Goal: Information Seeking & Learning: Find specific fact

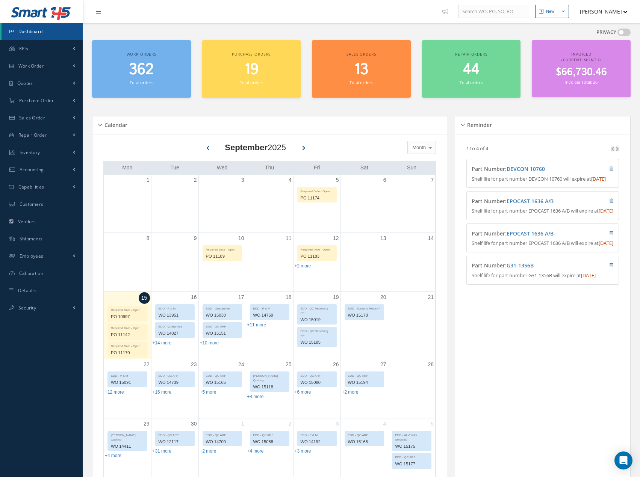
click at [207, 148] on icon at bounding box center [207, 147] width 3 height 7
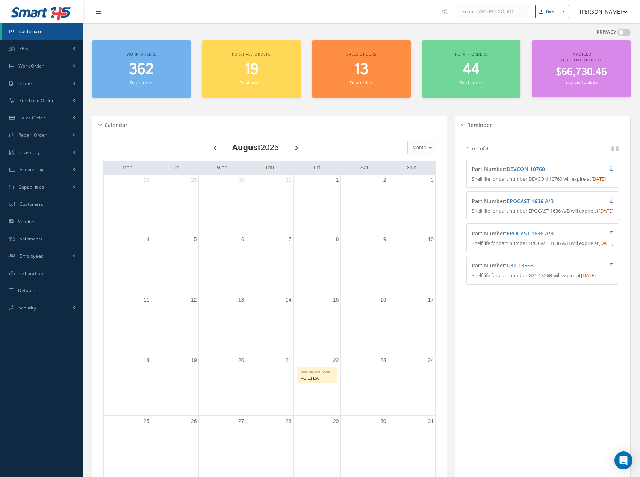
drag, startPoint x: 297, startPoint y: 147, endPoint x: 300, endPoint y: 155, distance: 8.8
click at [297, 147] on icon at bounding box center [296, 147] width 3 height 7
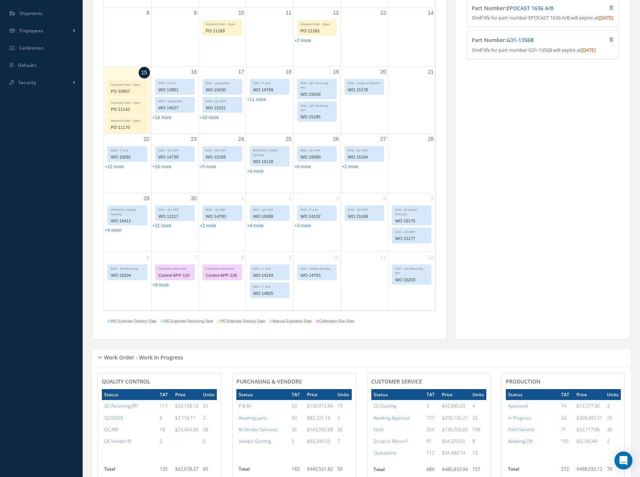
scroll to position [150, 0]
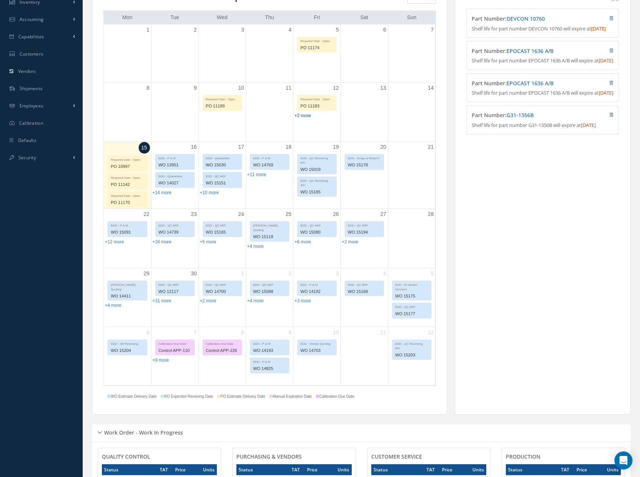
click at [298, 118] on link "+2 more" at bounding box center [303, 115] width 17 height 5
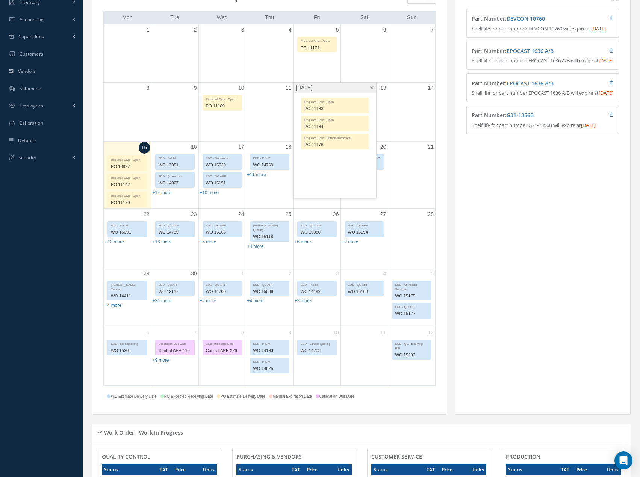
click at [371, 88] on span at bounding box center [372, 88] width 6 height 6
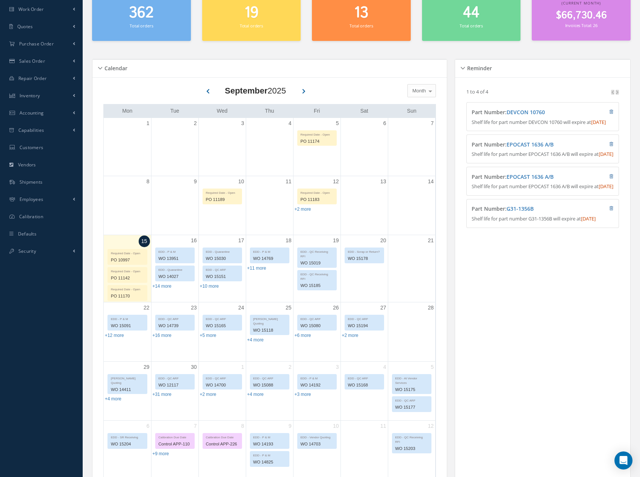
scroll to position [0, 0]
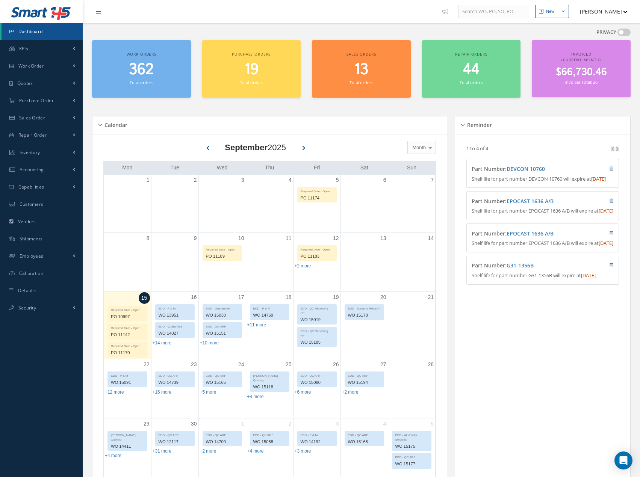
click at [208, 148] on icon at bounding box center [207, 147] width 3 height 7
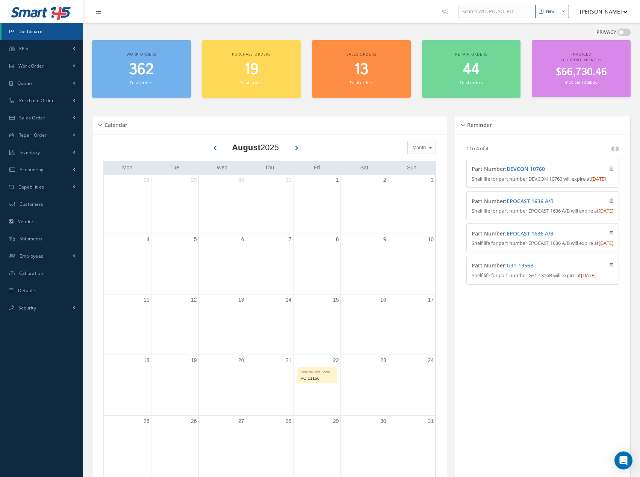
click at [295, 149] on button at bounding box center [296, 146] width 14 height 11
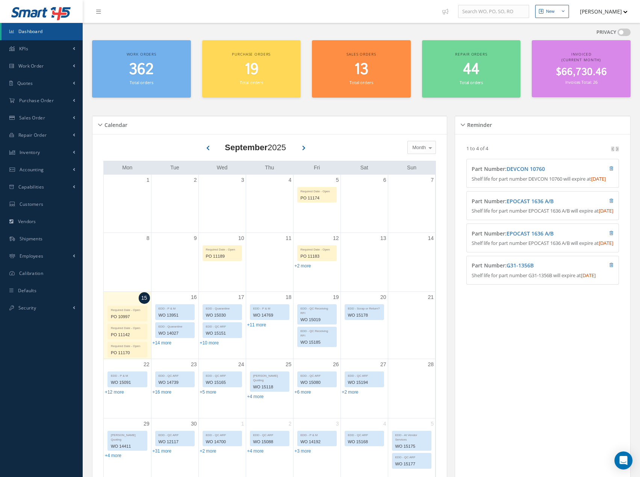
click at [205, 149] on button at bounding box center [207, 146] width 14 height 11
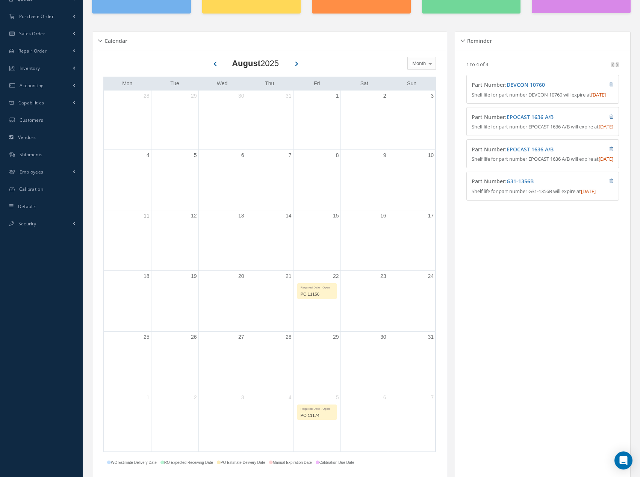
scroll to position [150, 0]
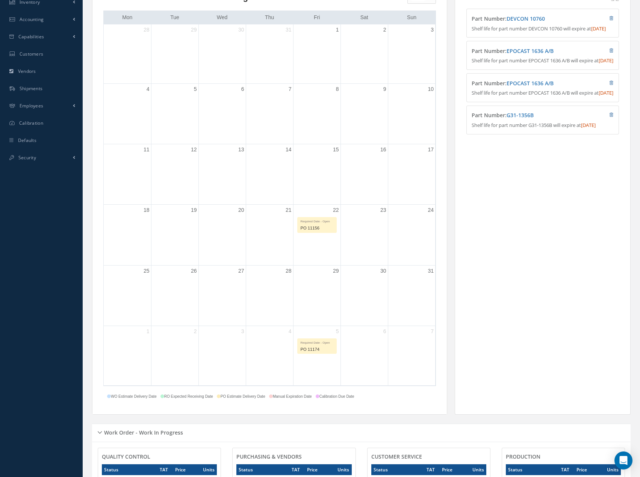
click at [319, 226] on div "PO 11156" at bounding box center [317, 228] width 39 height 9
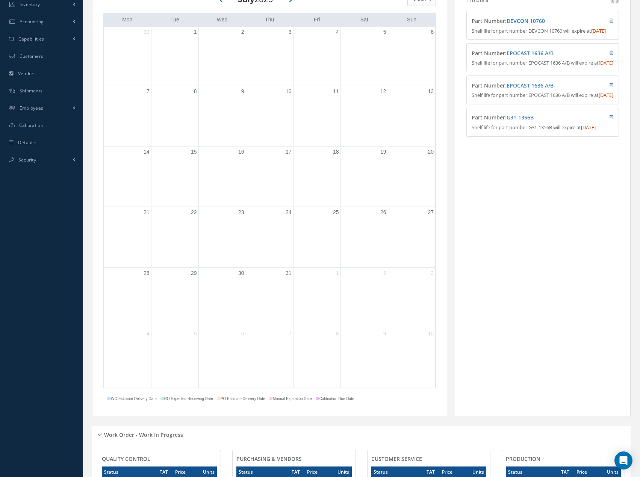
scroll to position [0, 0]
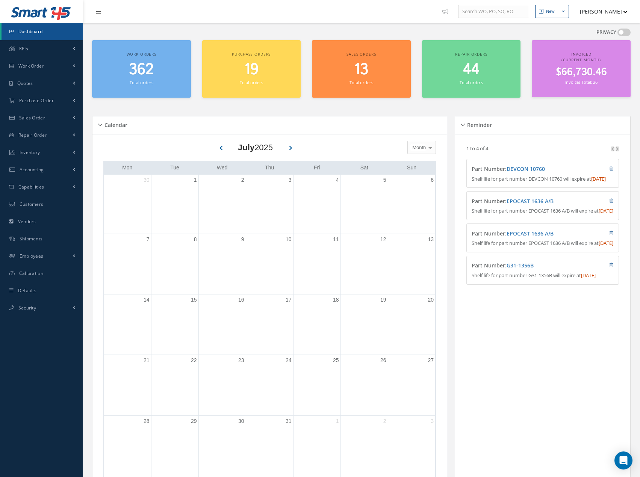
click at [292, 150] on icon at bounding box center [290, 147] width 3 height 7
click at [297, 148] on icon at bounding box center [296, 147] width 3 height 7
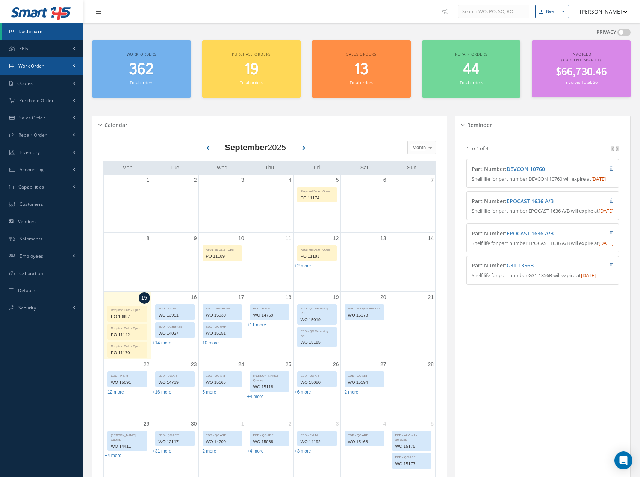
drag, startPoint x: 73, startPoint y: 69, endPoint x: 75, endPoint y: 79, distance: 10.0
click at [73, 70] on link "Work Order" at bounding box center [41, 66] width 83 height 17
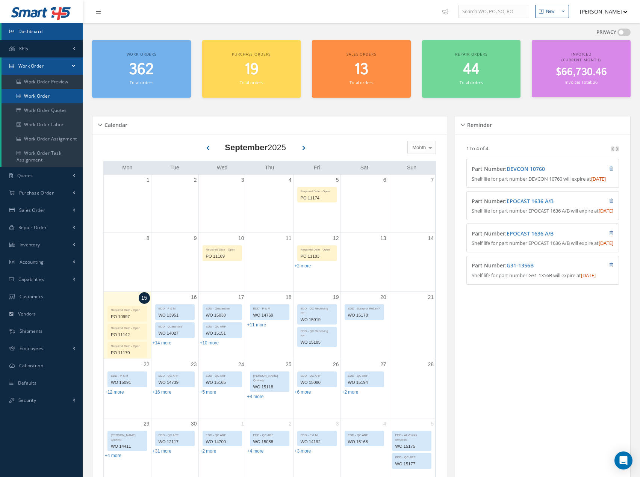
click at [55, 97] on link "Work Order" at bounding box center [42, 96] width 81 height 14
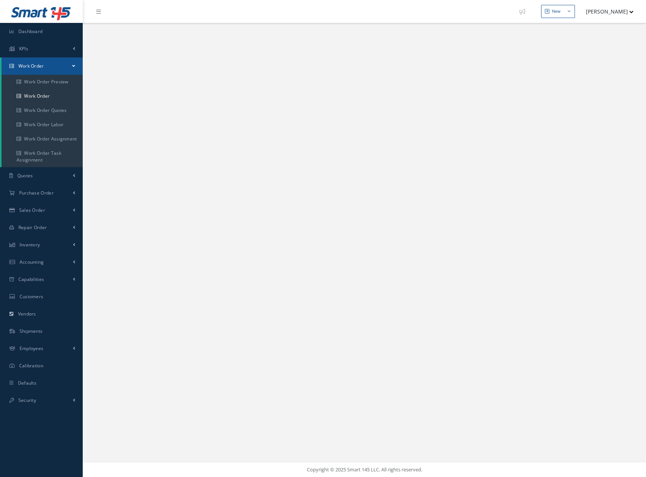
select select "25"
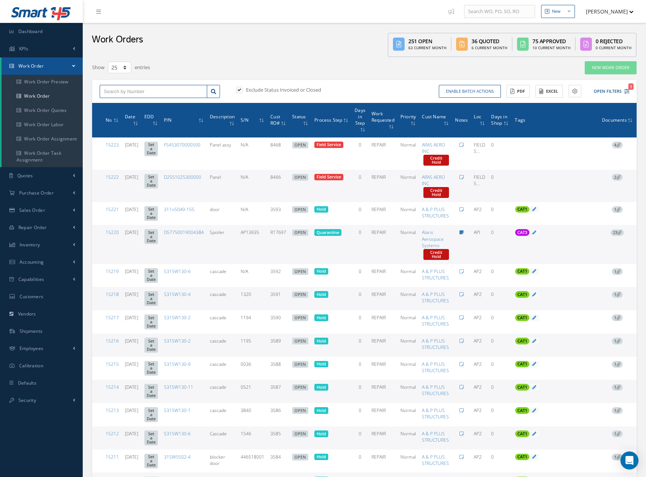
click at [172, 94] on input "text" at bounding box center [154, 92] width 108 height 14
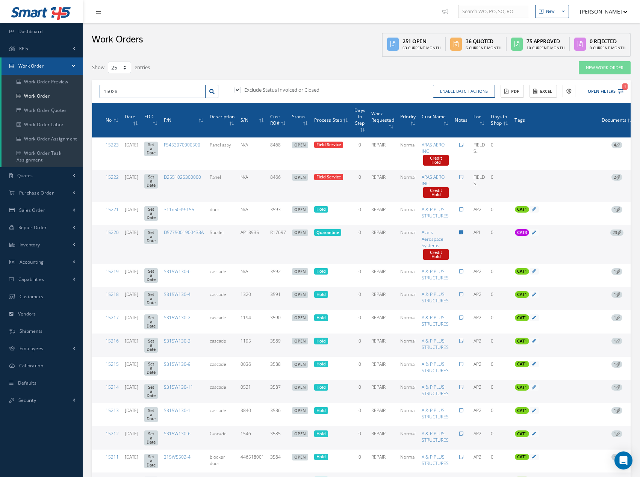
type input "15026"
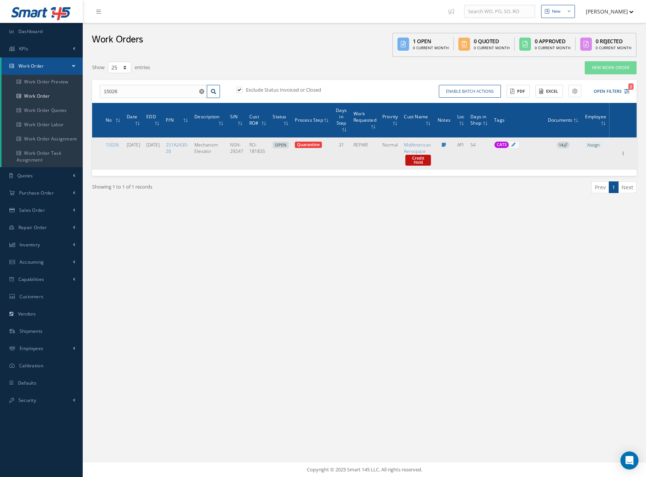
click at [570, 144] on span "14" at bounding box center [562, 145] width 13 height 7
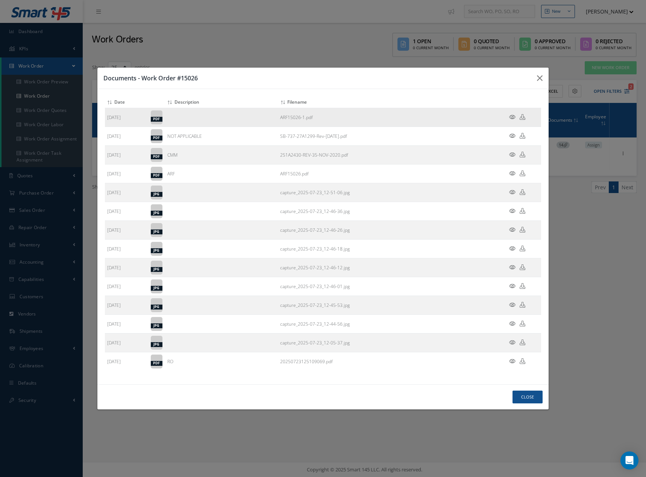
click at [514, 116] on icon at bounding box center [512, 117] width 6 height 6
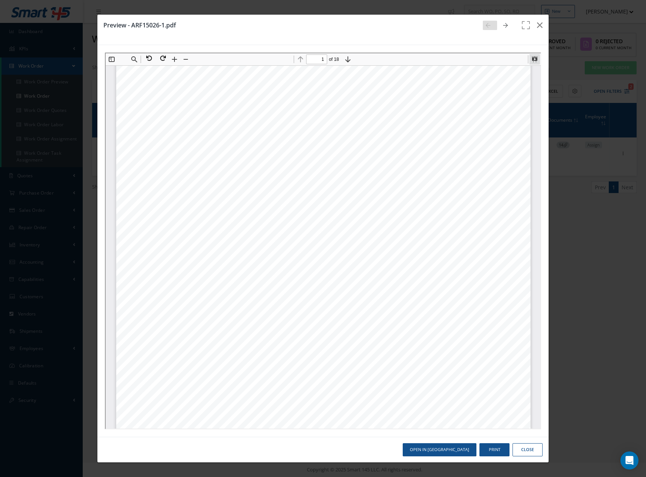
click at [533, 60] on button at bounding box center [533, 58] width 11 height 11
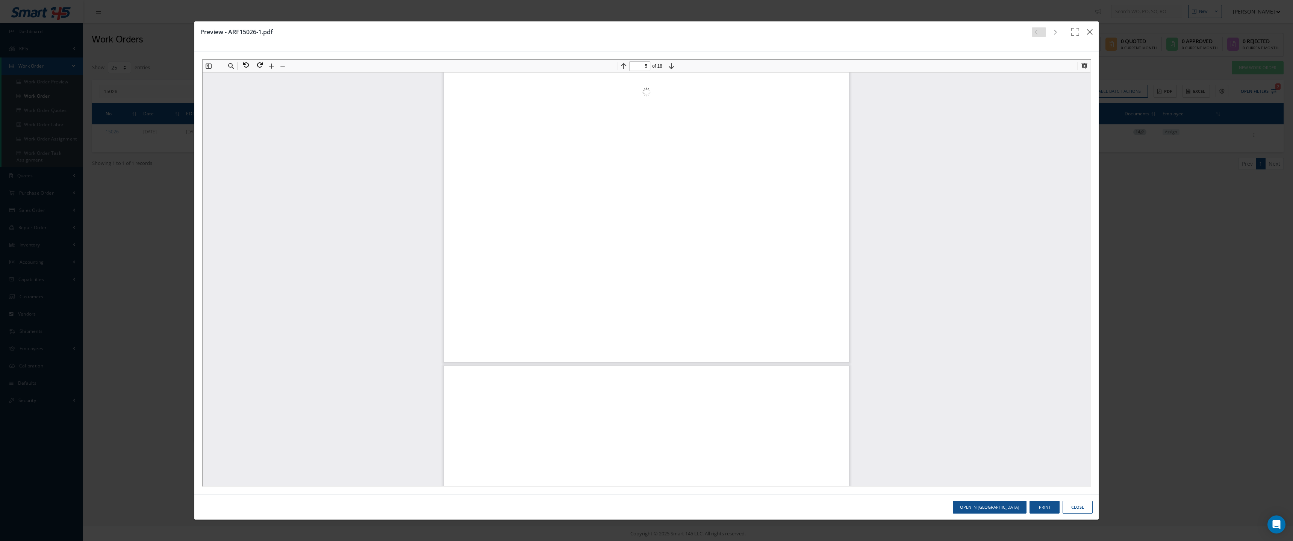
type input "6"
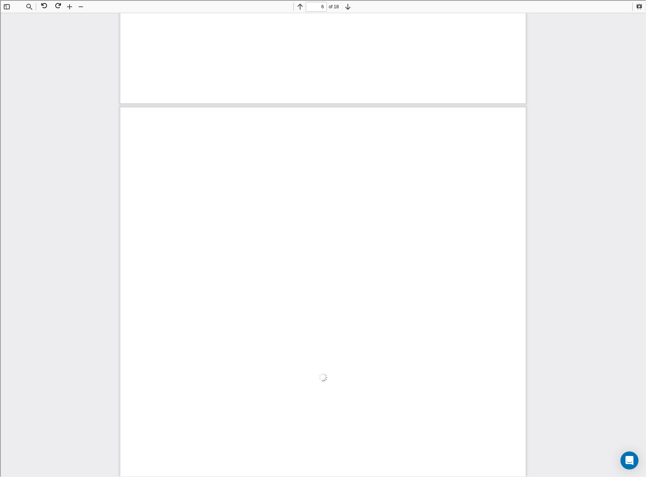
scroll to position [2786, 0]
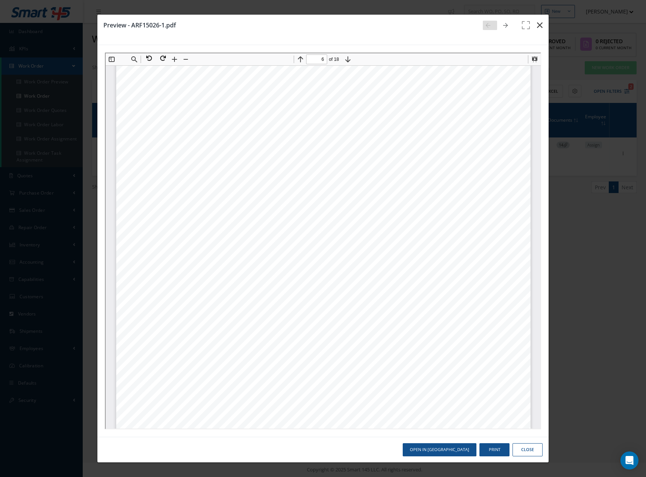
click at [542, 26] on icon "button" at bounding box center [540, 25] width 6 height 9
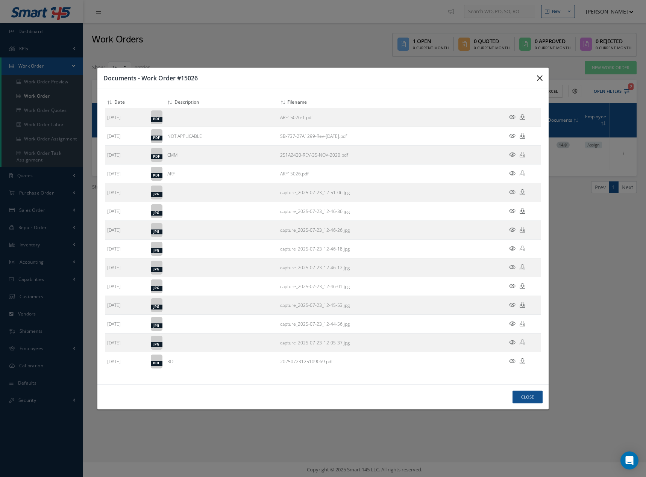
click at [535, 76] on button "button" at bounding box center [540, 78] width 18 height 21
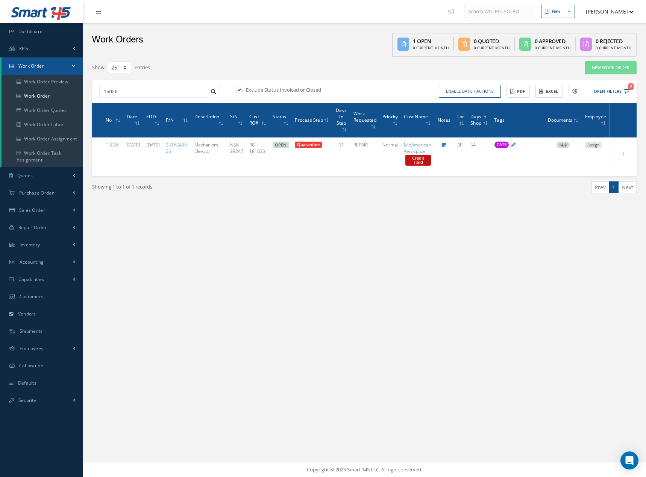
click at [135, 95] on input "15026" at bounding box center [154, 92] width 108 height 14
type input "1502"
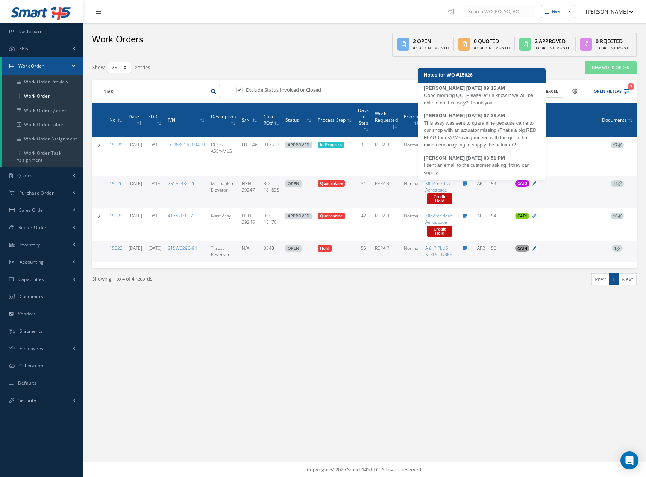
scroll to position [195, 0]
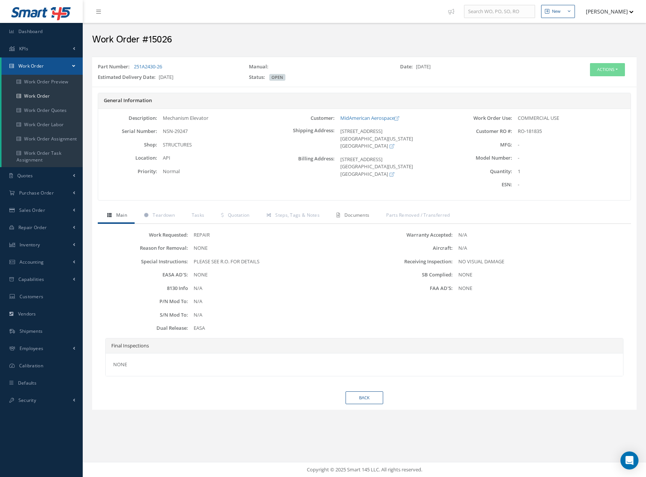
click at [354, 213] on span "Documents" at bounding box center [356, 215] width 25 height 6
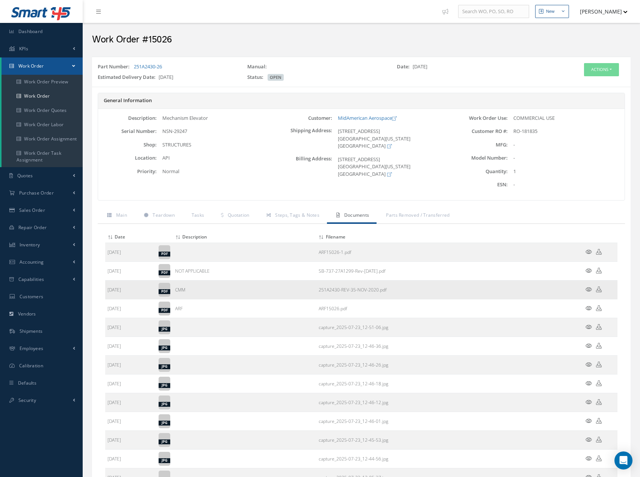
click at [588, 291] on icon at bounding box center [589, 290] width 6 height 6
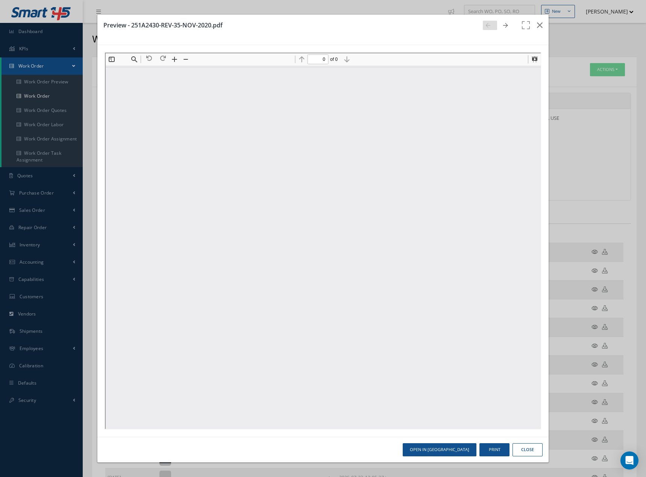
type input "1"
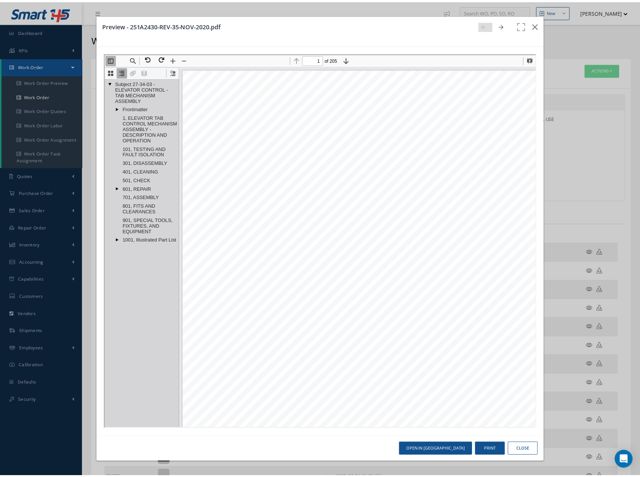
scroll to position [4, 0]
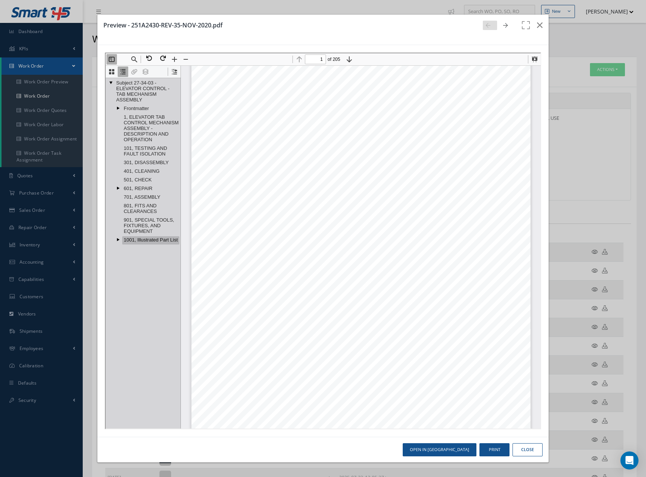
click at [121, 236] on div at bounding box center [121, 236] width 0 height 0
click at [134, 58] on button "Find" at bounding box center [133, 58] width 11 height 11
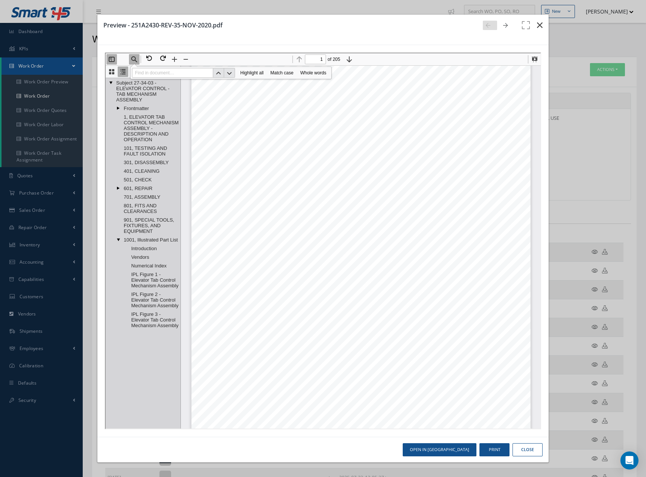
click at [544, 24] on button "button" at bounding box center [540, 25] width 18 height 21
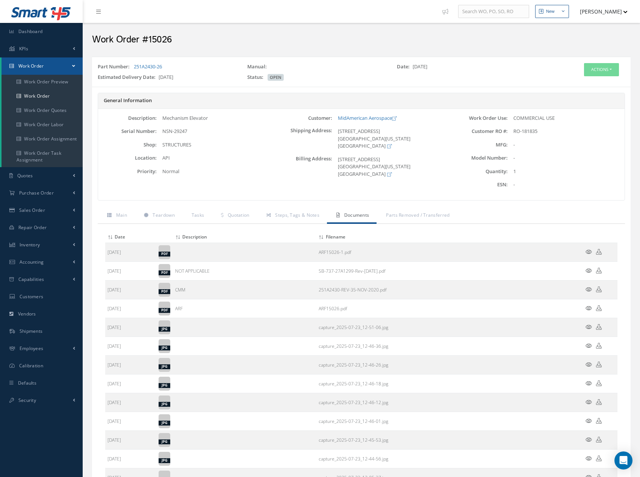
drag, startPoint x: 167, startPoint y: 69, endPoint x: 135, endPoint y: 70, distance: 32.4
click at [135, 70] on div "Part Number: 251A2430-26" at bounding box center [167, 68] width 150 height 11
copy link "251A2430-26"
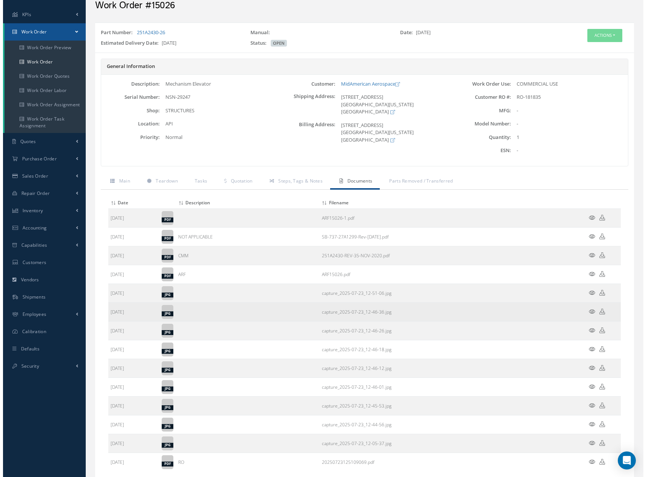
scroll to position [85, 0]
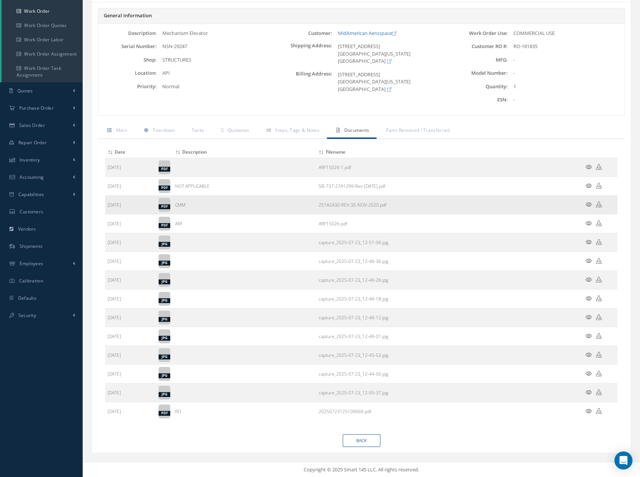
click at [587, 205] on icon at bounding box center [589, 205] width 6 height 6
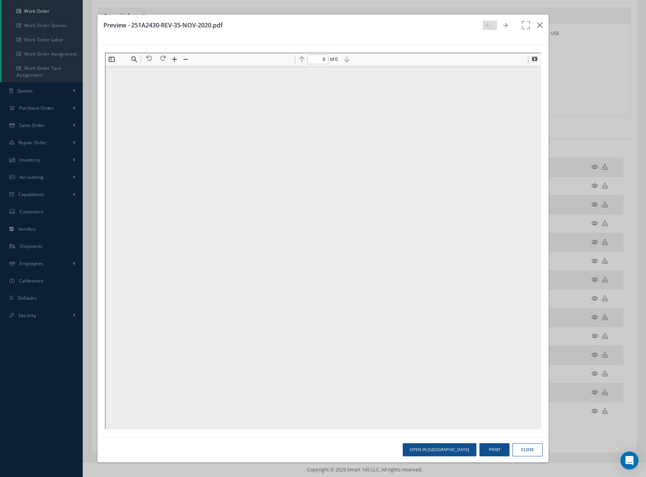
scroll to position [0, 0]
type input "1"
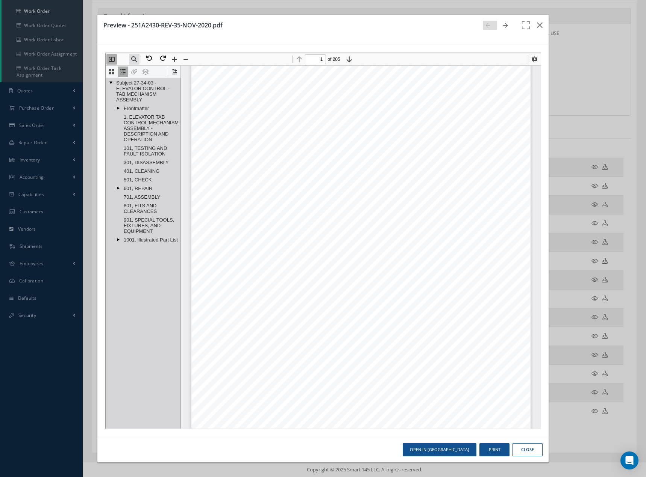
click at [134, 59] on button "Find" at bounding box center [133, 58] width 11 height 11
paste input "251A2430-26"
type input "251A2430-26"
type input "137"
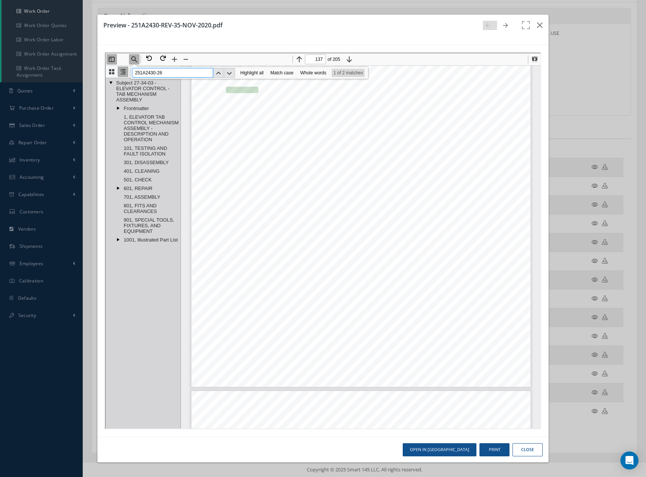
type input "251A2430-26"
click at [229, 71] on button "Next" at bounding box center [228, 72] width 11 height 10
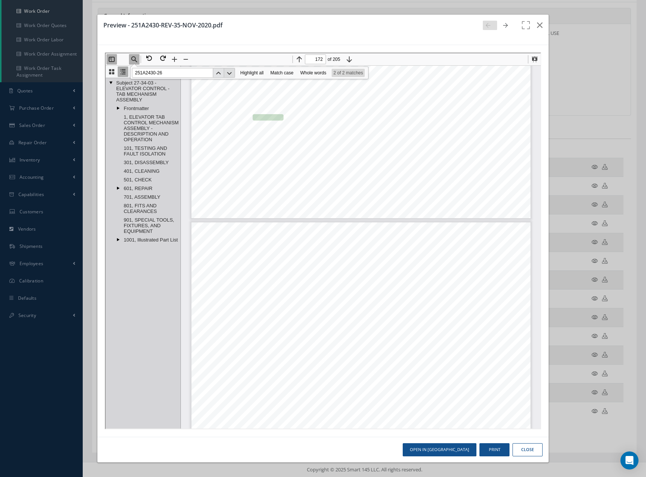
type input "171"
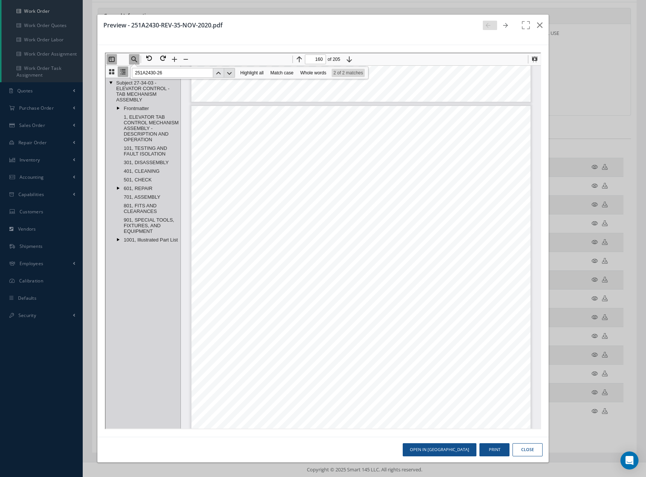
scroll to position [70327, 0]
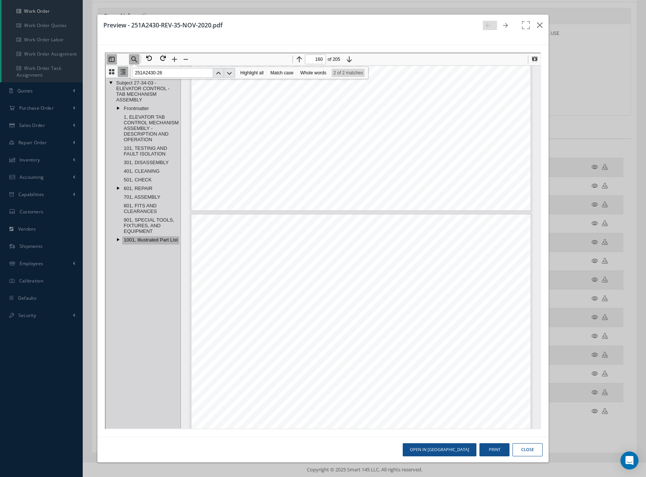
click at [121, 236] on div at bounding box center [121, 236] width 0 height 0
click at [146, 279] on link "IPL Figure 1 - Elevator Tab Control Mechanism Assembly" at bounding box center [154, 280] width 50 height 20
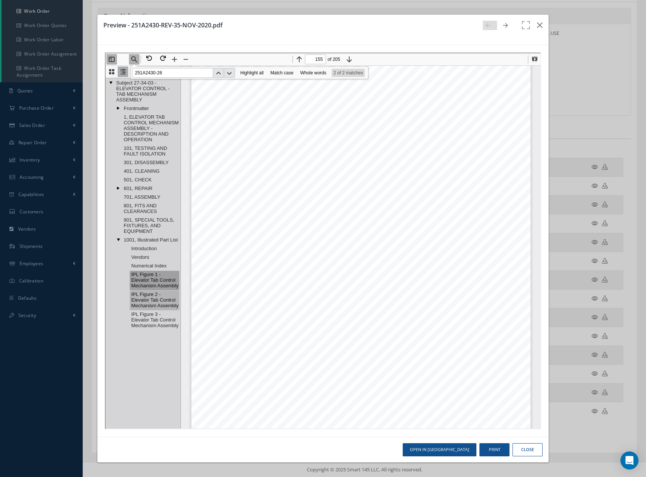
click at [155, 300] on link "IPL Figure 2 - Elevator Tab Control Mechanism Assembly" at bounding box center [154, 300] width 50 height 20
click at [151, 318] on link "IPL Figure 3 - Elevator Tab Control Mechanism Assembly" at bounding box center [154, 320] width 50 height 20
click at [144, 319] on link "IPL Figure 3 - Elevator Tab Control Mechanism Assembly" at bounding box center [154, 320] width 50 height 20
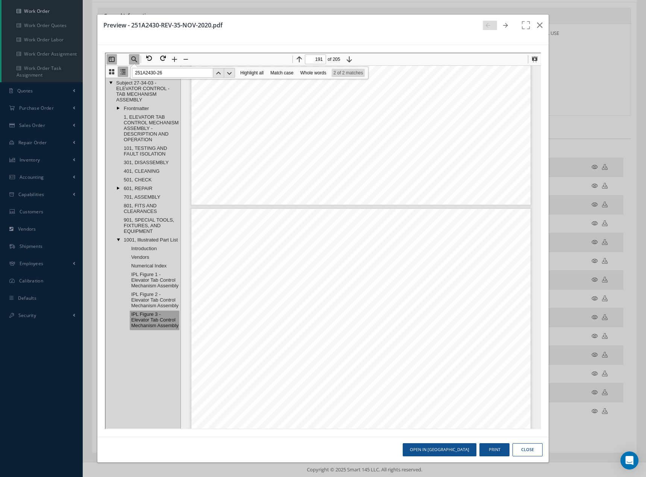
scroll to position [84171, 0]
click at [229, 73] on button "Next" at bounding box center [228, 72] width 11 height 10
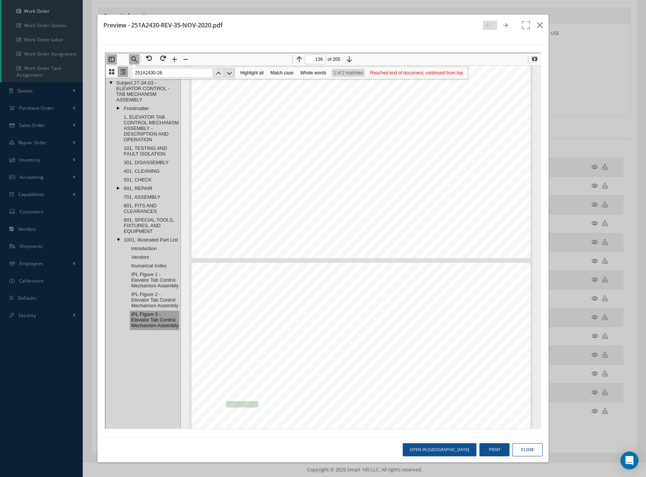
scroll to position [59873, 0]
click at [231, 74] on button "Next" at bounding box center [228, 72] width 11 height 10
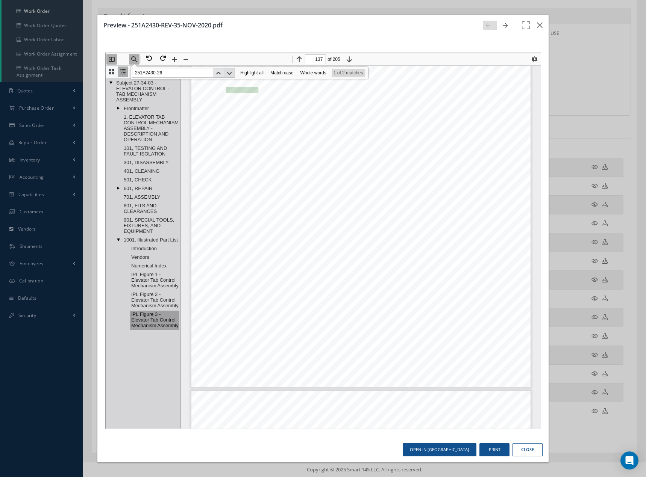
click at [231, 74] on button "Next" at bounding box center [228, 72] width 11 height 10
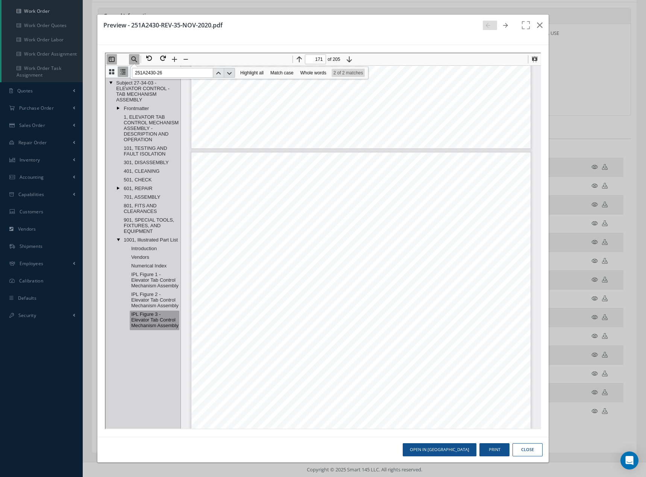
scroll to position [75251, 0]
click at [229, 72] on button "Next" at bounding box center [228, 72] width 11 height 10
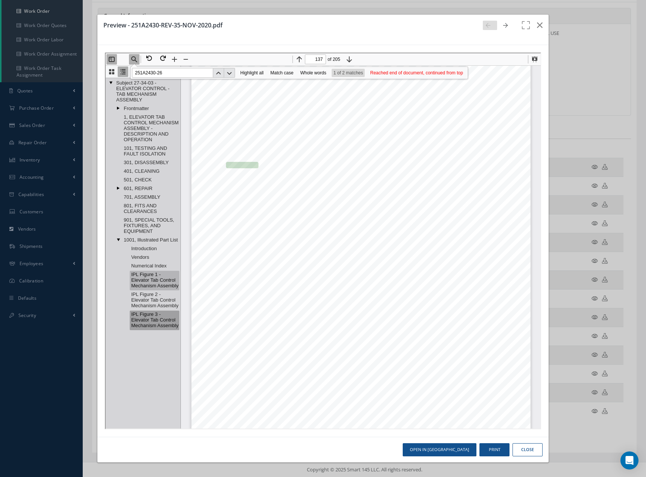
click at [139, 278] on link "IPL Figure 1 - Elevator Tab Control Mechanism Assembly" at bounding box center [154, 280] width 50 height 20
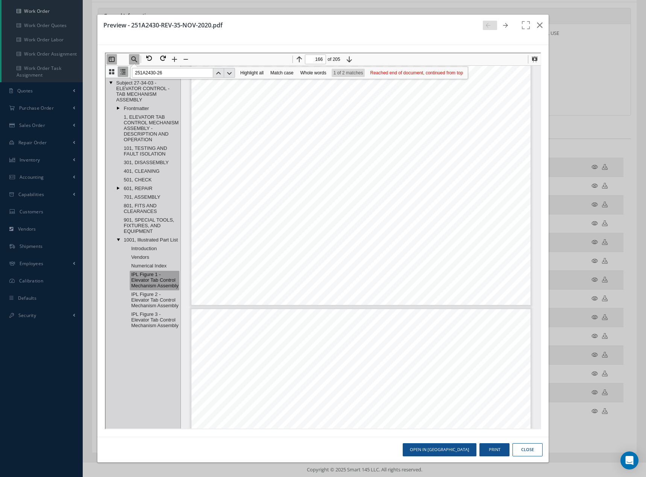
type input "167"
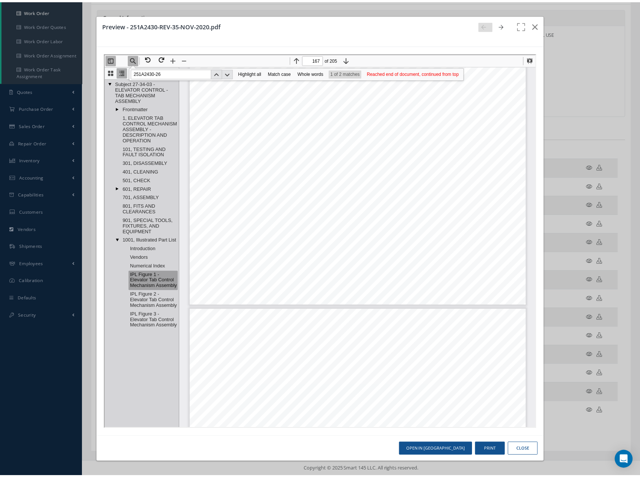
scroll to position [73446, 0]
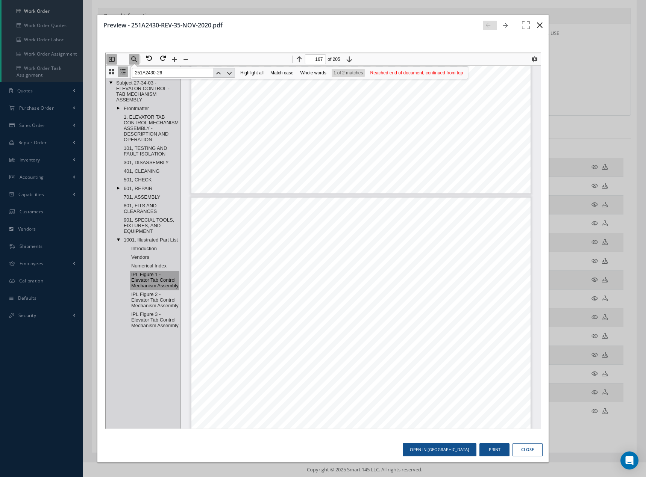
click at [541, 27] on icon "button" at bounding box center [540, 25] width 6 height 9
